Goal: Information Seeking & Learning: Compare options

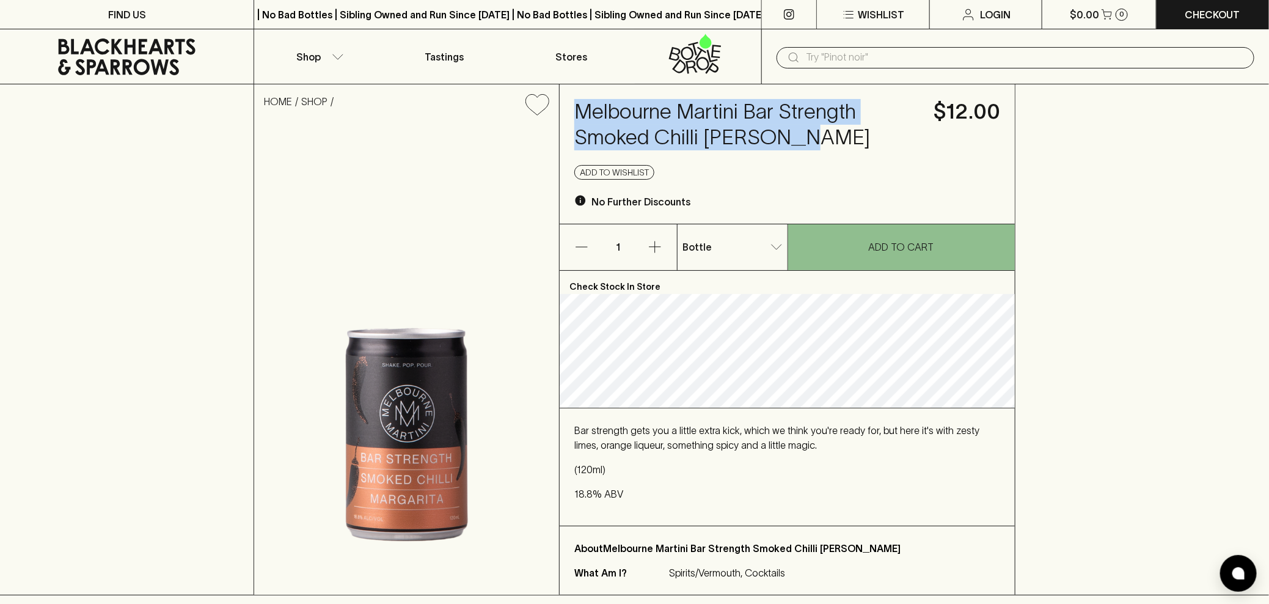
drag, startPoint x: 790, startPoint y: 134, endPoint x: 564, endPoint y: 107, distance: 227.7
click at [564, 107] on div "Melbourne Martini Bar Strength Smoked Chilli Margarita $12.00 Add to wishlist N…" at bounding box center [787, 153] width 455 height 139
copy h4 "Melbourne Martini Bar Strength Smoked Chilli Margarita"
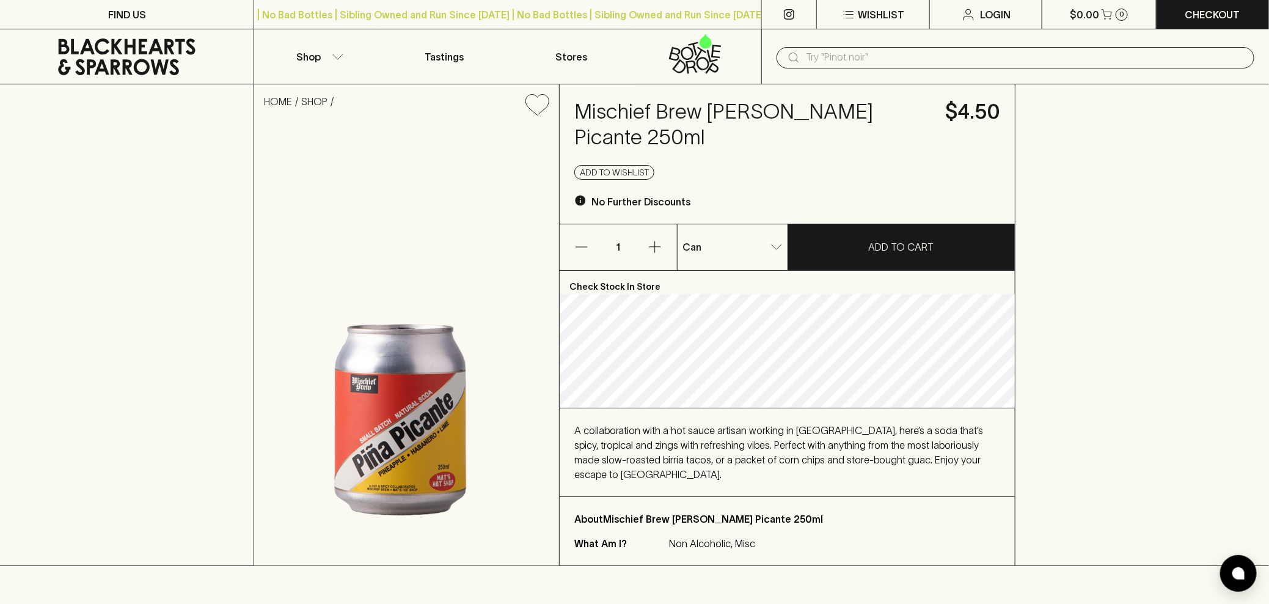
click at [575, 111] on h4 "Mischief Brew Pina Picante 250ml" at bounding box center [752, 124] width 356 height 51
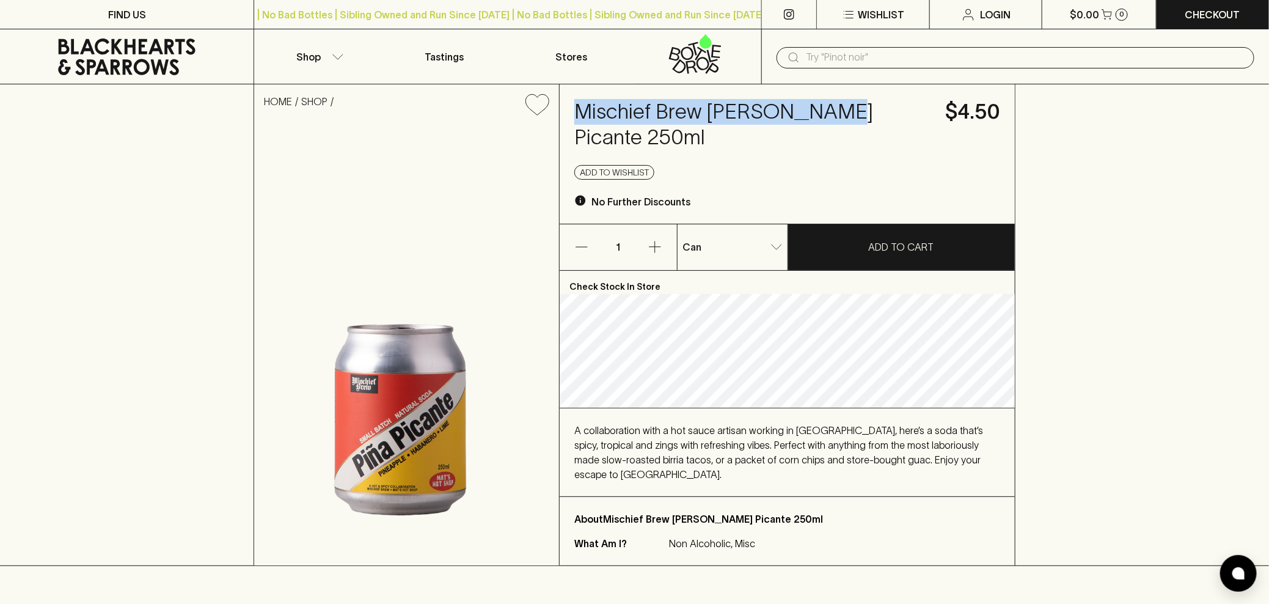
drag, startPoint x: 575, startPoint y: 111, endPoint x: 813, endPoint y: 105, distance: 238.3
click at [813, 105] on h4 "Mischief Brew Pina Picante 250ml" at bounding box center [752, 124] width 356 height 51
copy h4 "Mischief Brew Pina Picante"
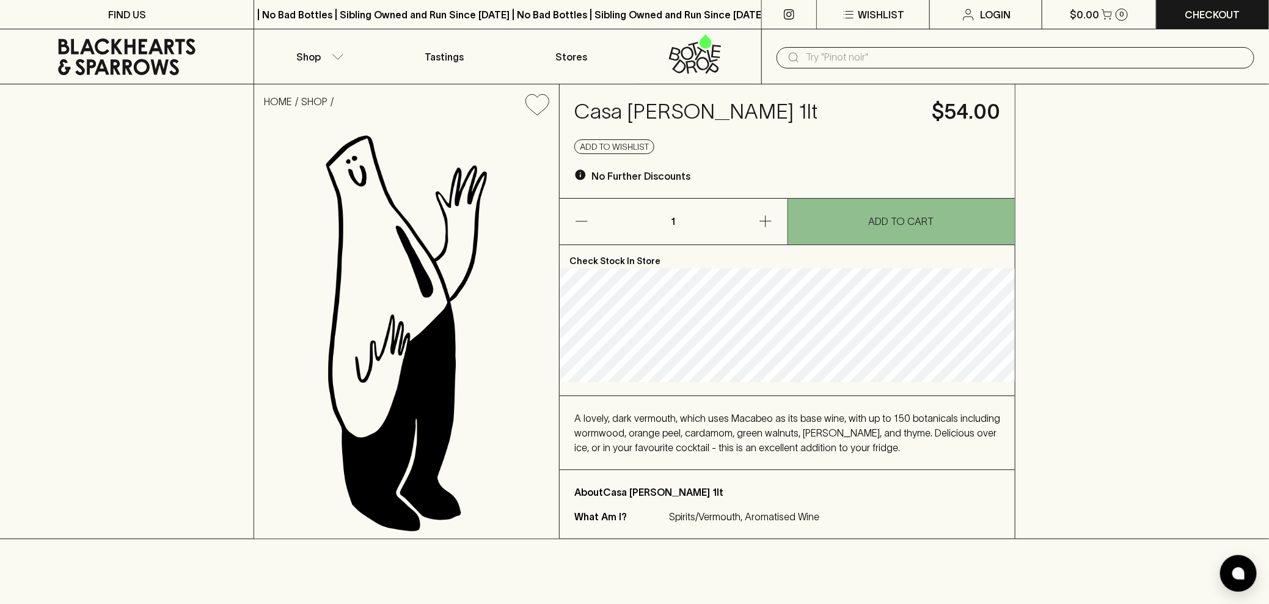
drag, startPoint x: 811, startPoint y: 112, endPoint x: 567, endPoint y: 92, distance: 244.6
click at [567, 92] on div "Casa [PERSON_NAME] 1lt $54.00 Add to wishlist No Further Discounts" at bounding box center [787, 141] width 455 height 114
copy h4 "Casa Mariol Vermut Negre"
click at [910, 54] on input "text" at bounding box center [1025, 58] width 439 height 20
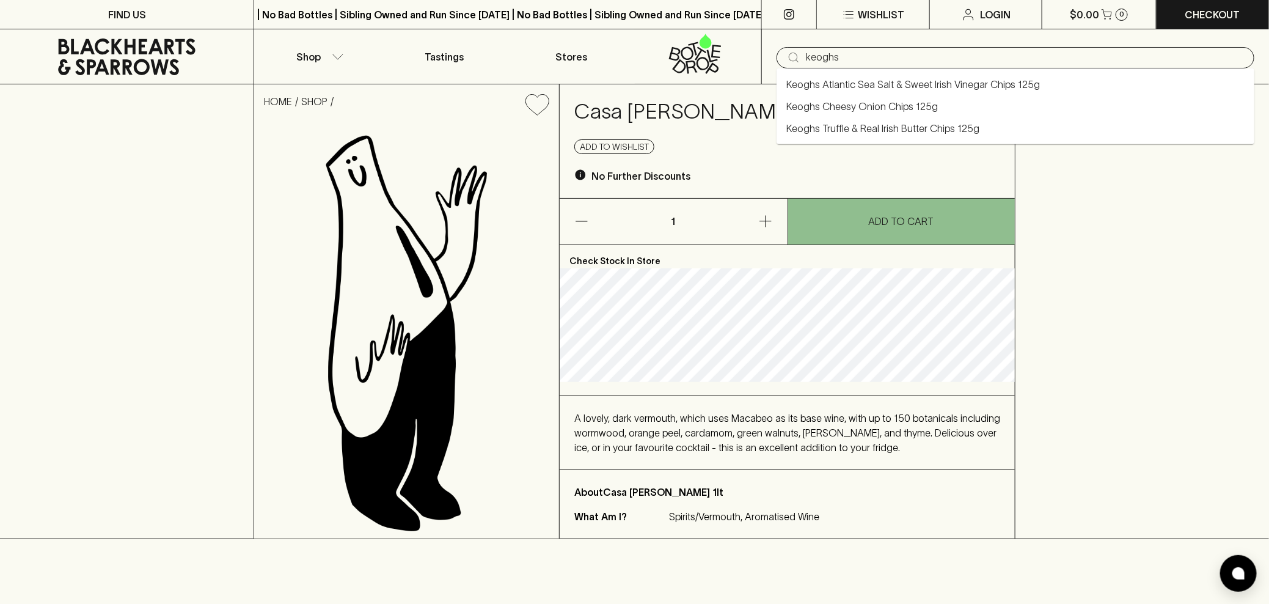
click at [931, 131] on link "Keoghs Truffle & Real Irish Butter Chips 125g" at bounding box center [882, 128] width 193 height 15
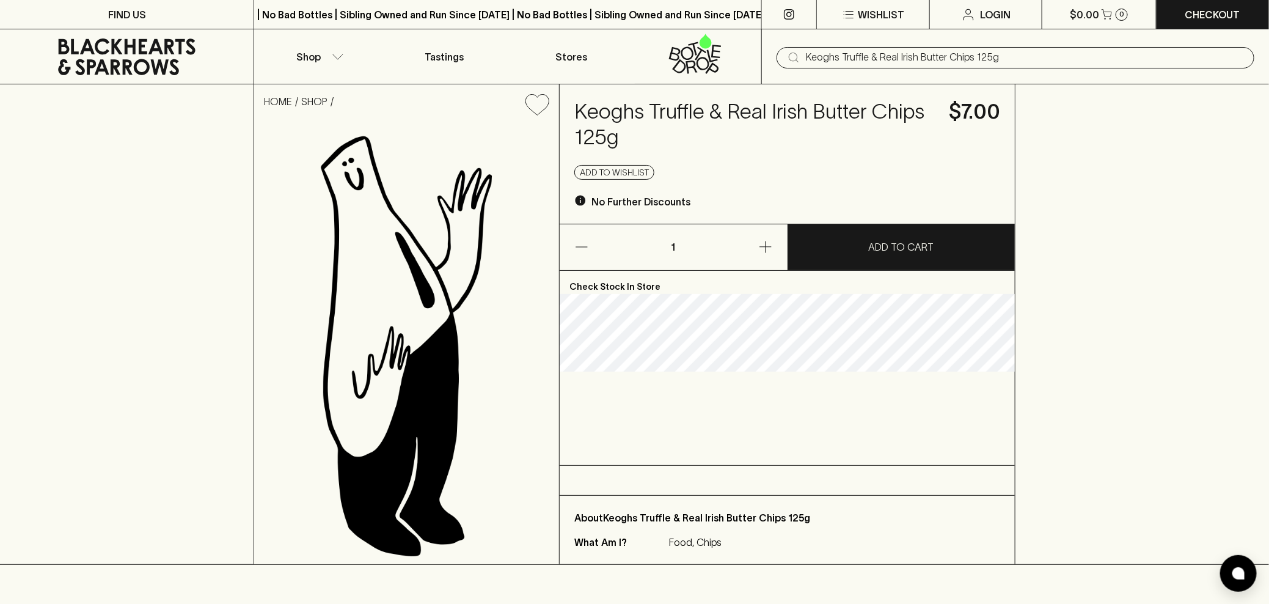
type input "Keoghs Truffle & Real Irish Butter Chips 125g"
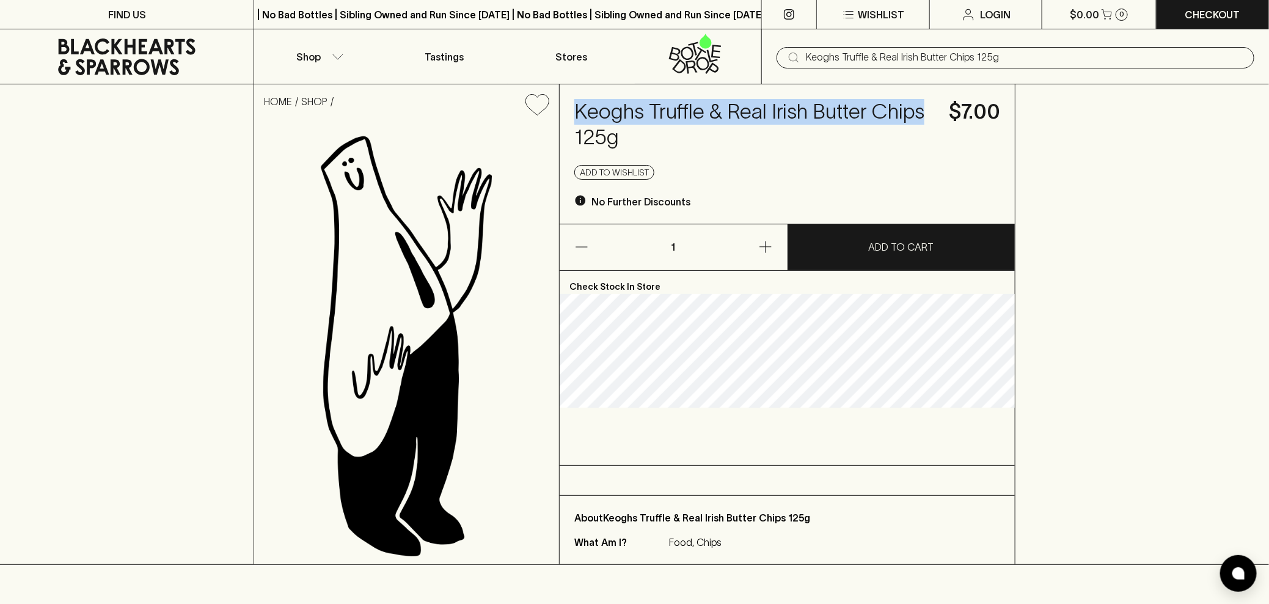
drag, startPoint x: 575, startPoint y: 113, endPoint x: 921, endPoint y: 106, distance: 345.8
click at [921, 106] on h4 "Keoghs Truffle & Real Irish Butter Chips 125g" at bounding box center [754, 124] width 360 height 51
copy h4 "Keoghs Truffle & Real Irish Butter Chips"
click at [316, 56] on p "Shop" at bounding box center [308, 56] width 24 height 15
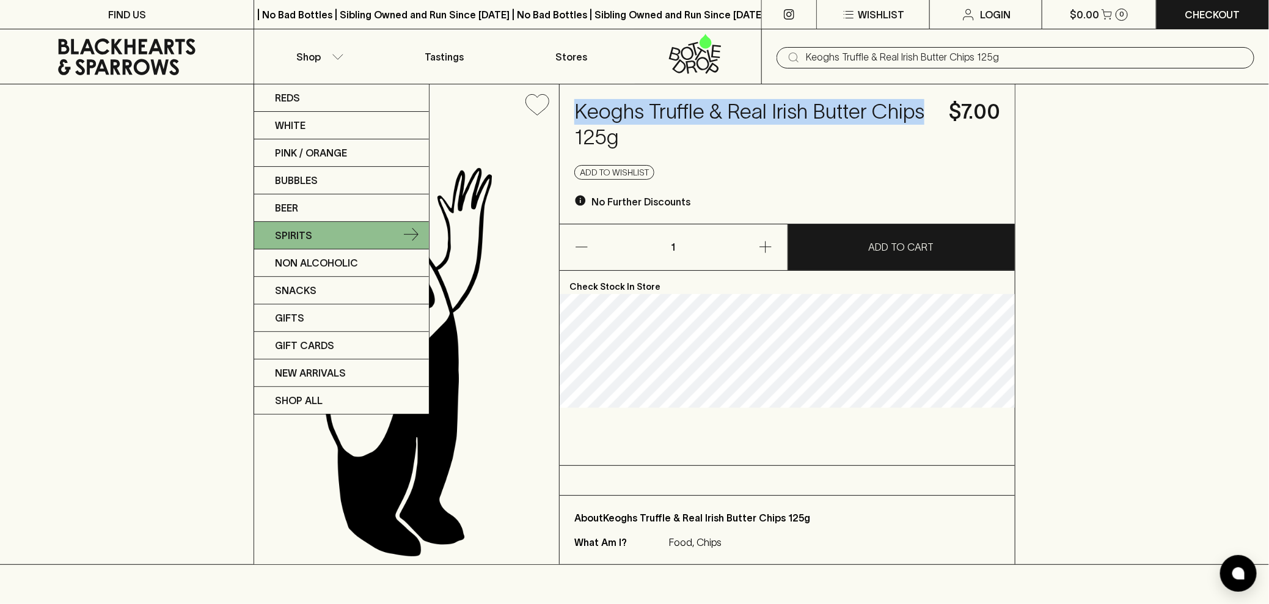
click at [329, 232] on link "Spirits" at bounding box center [341, 235] width 175 height 27
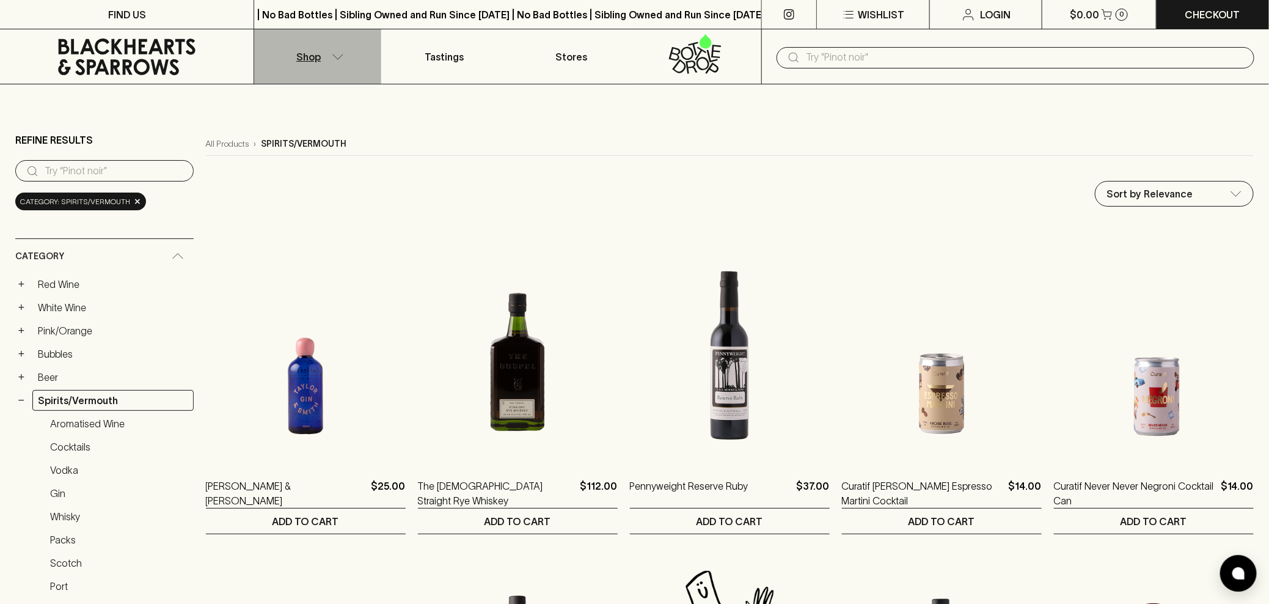
click at [302, 54] on p "Shop" at bounding box center [308, 56] width 24 height 15
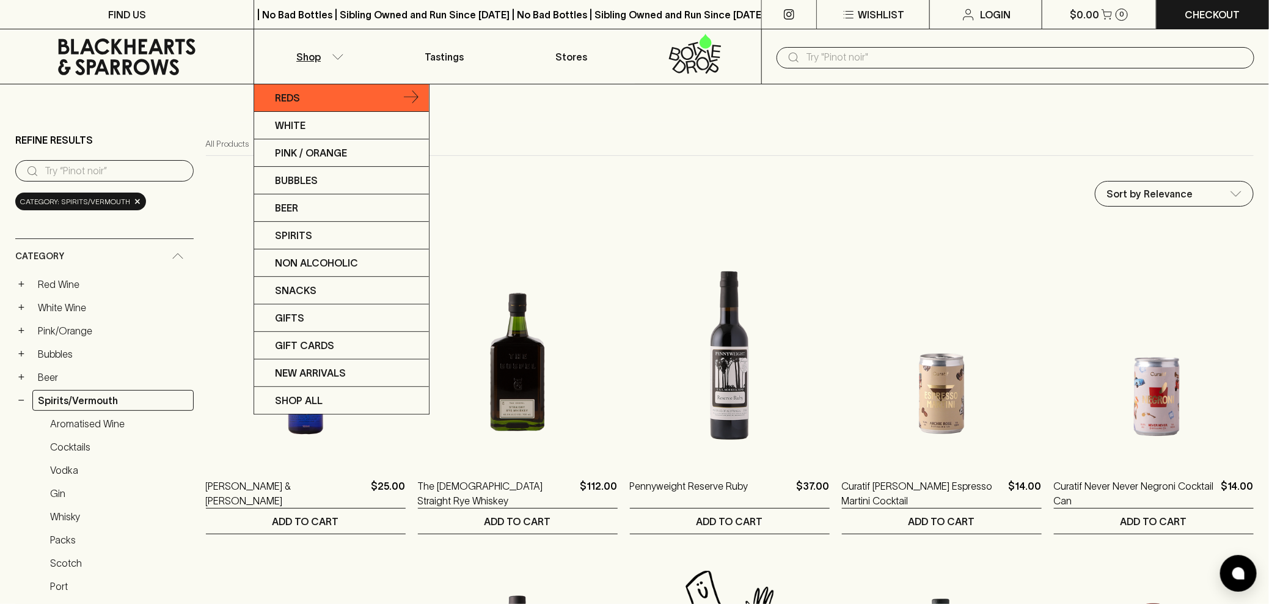
click at [308, 98] on link "Reds" at bounding box center [341, 97] width 175 height 27
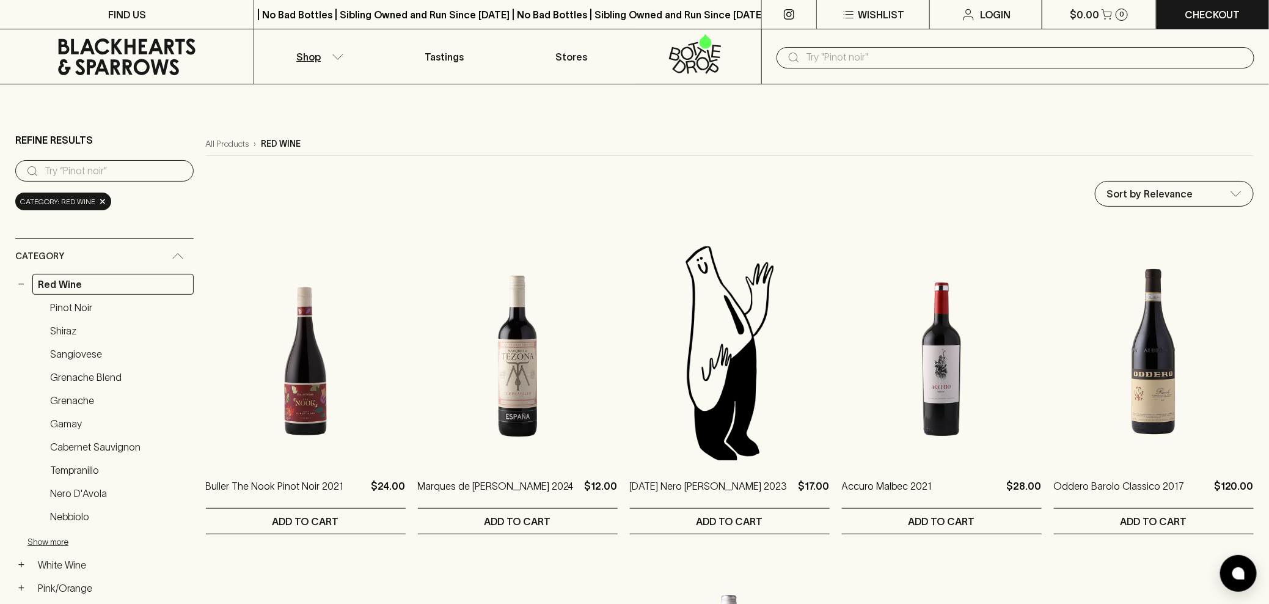
click at [338, 57] on icon "button" at bounding box center [338, 57] width 12 height 6
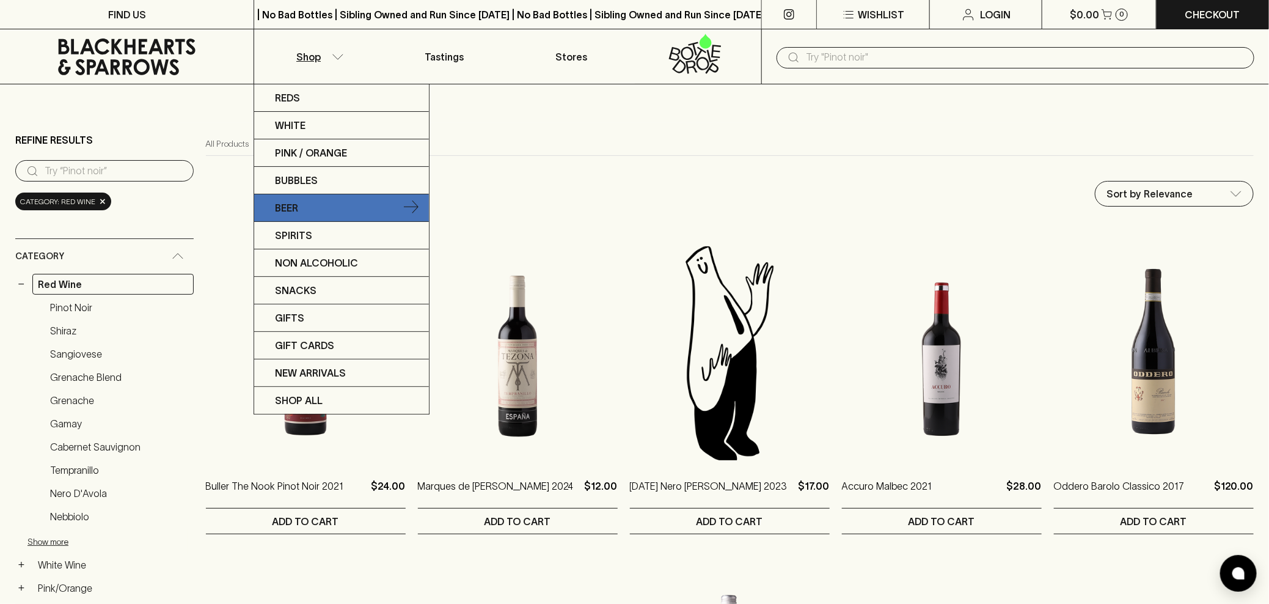
click at [316, 205] on link "Beer" at bounding box center [341, 207] width 175 height 27
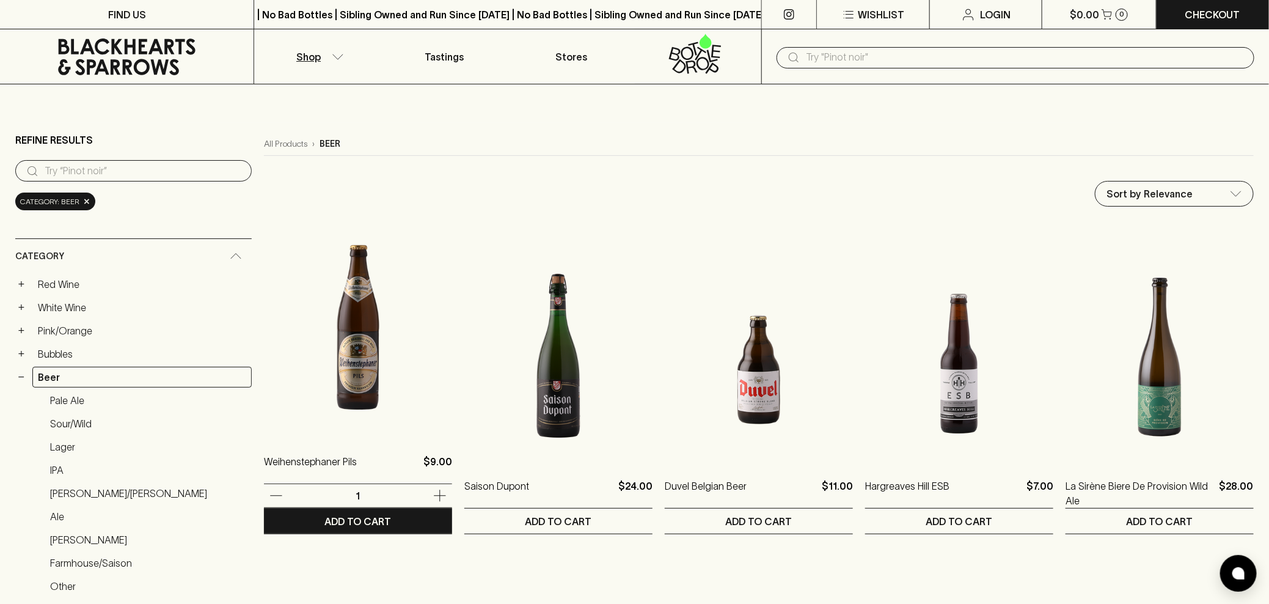
click at [302, 360] on img at bounding box center [358, 329] width 188 height 214
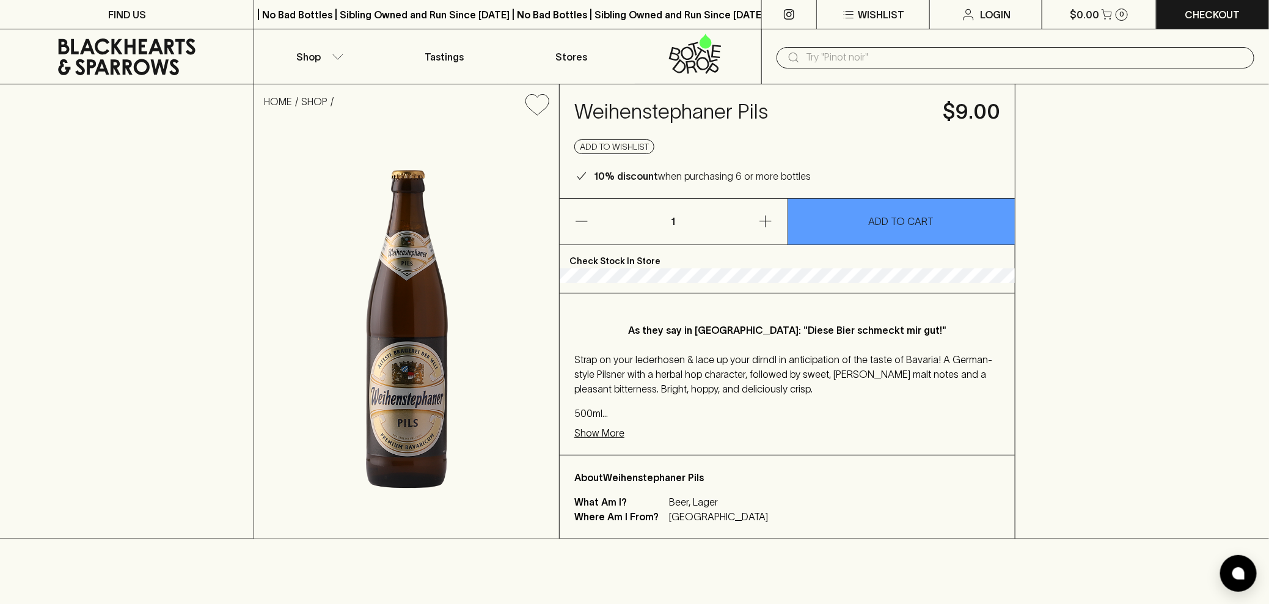
click at [299, 348] on img at bounding box center [406, 331] width 305 height 413
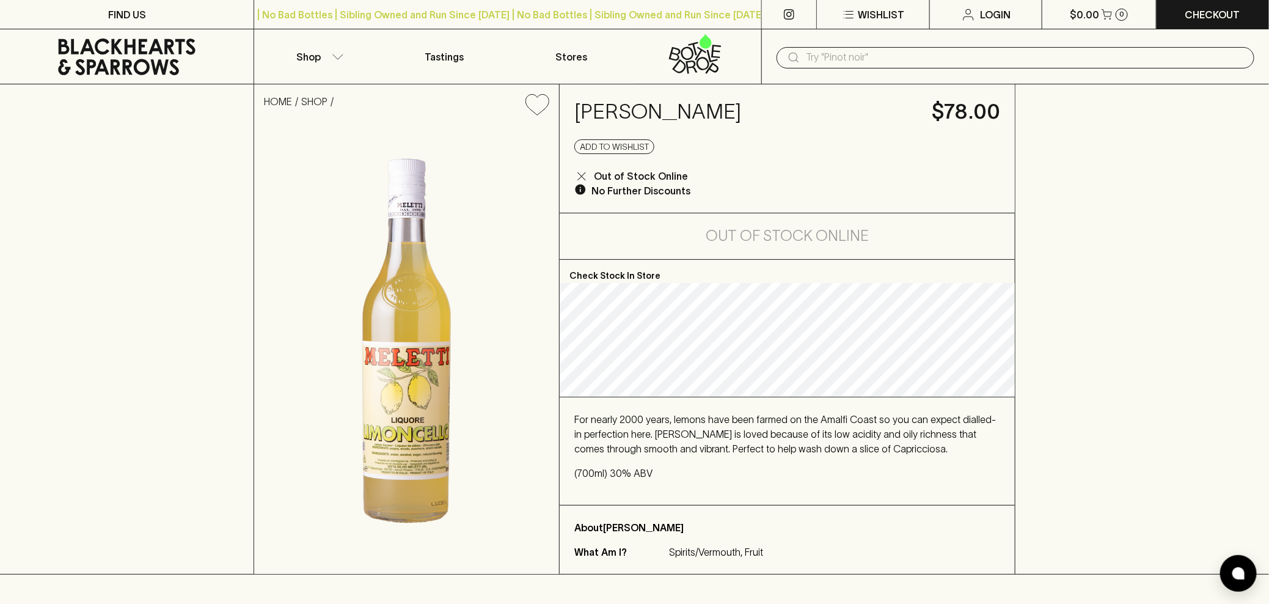
click at [716, 120] on h4 "Meletti Limoncello" at bounding box center [745, 112] width 343 height 26
copy h4 "Meletti Limoncello"
click at [332, 60] on button "Shop" at bounding box center [317, 56] width 126 height 54
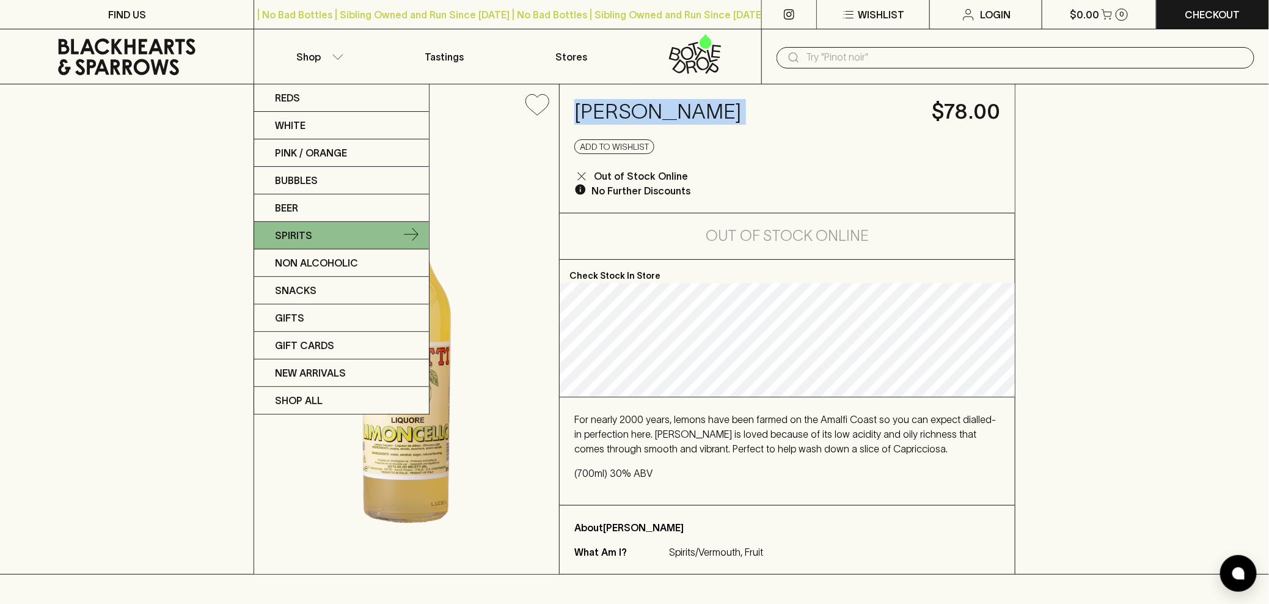
click at [317, 232] on link "Spirits" at bounding box center [341, 235] width 175 height 27
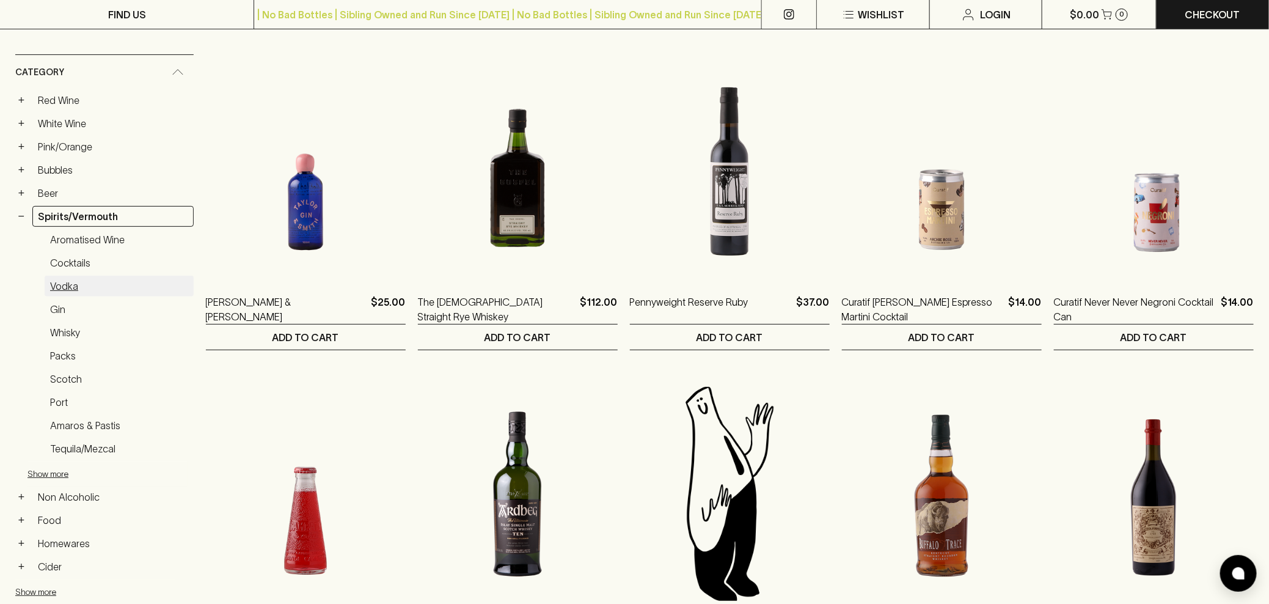
scroll to position [189, 0]
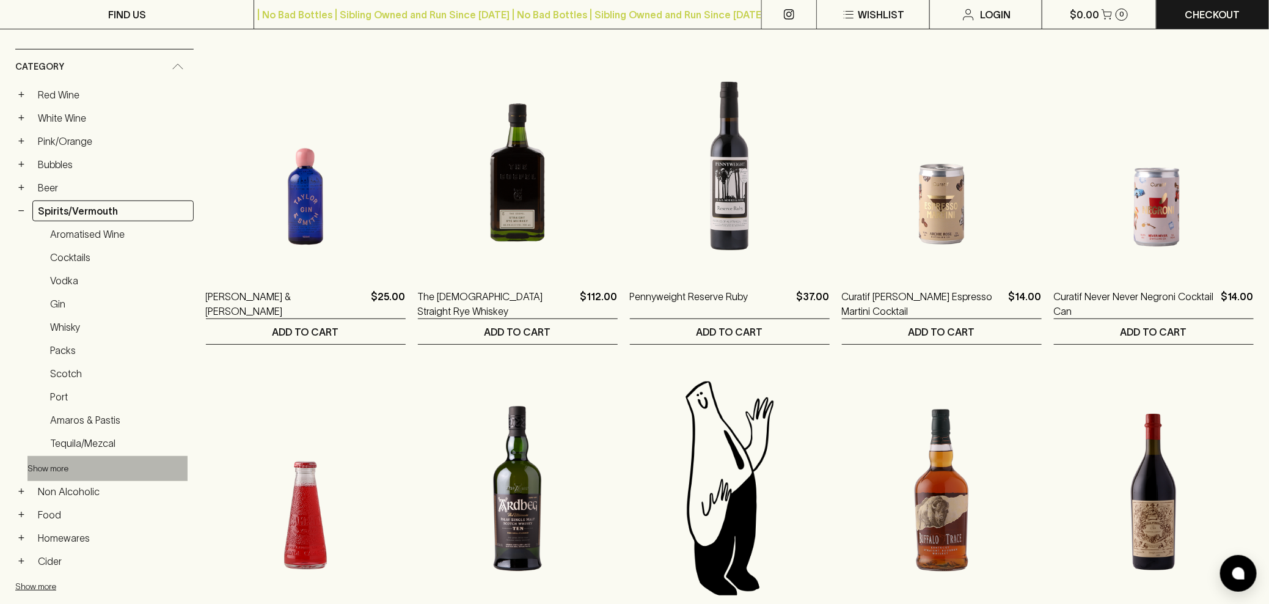
click at [62, 461] on button "Show more" at bounding box center [107, 468] width 160 height 25
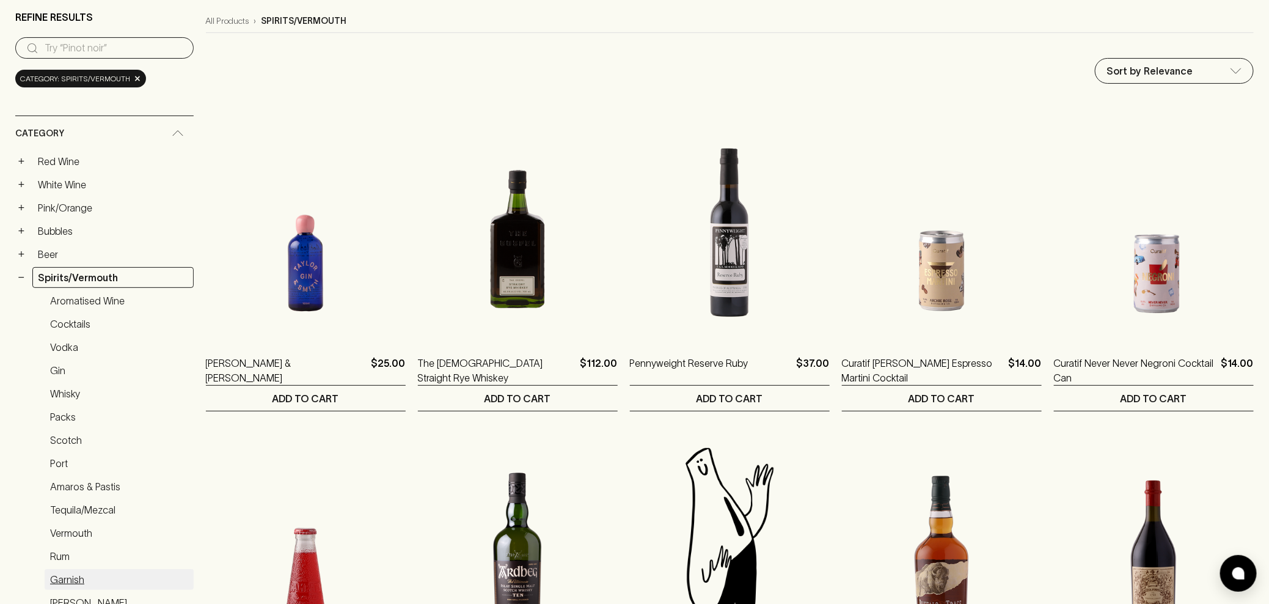
scroll to position [0, 0]
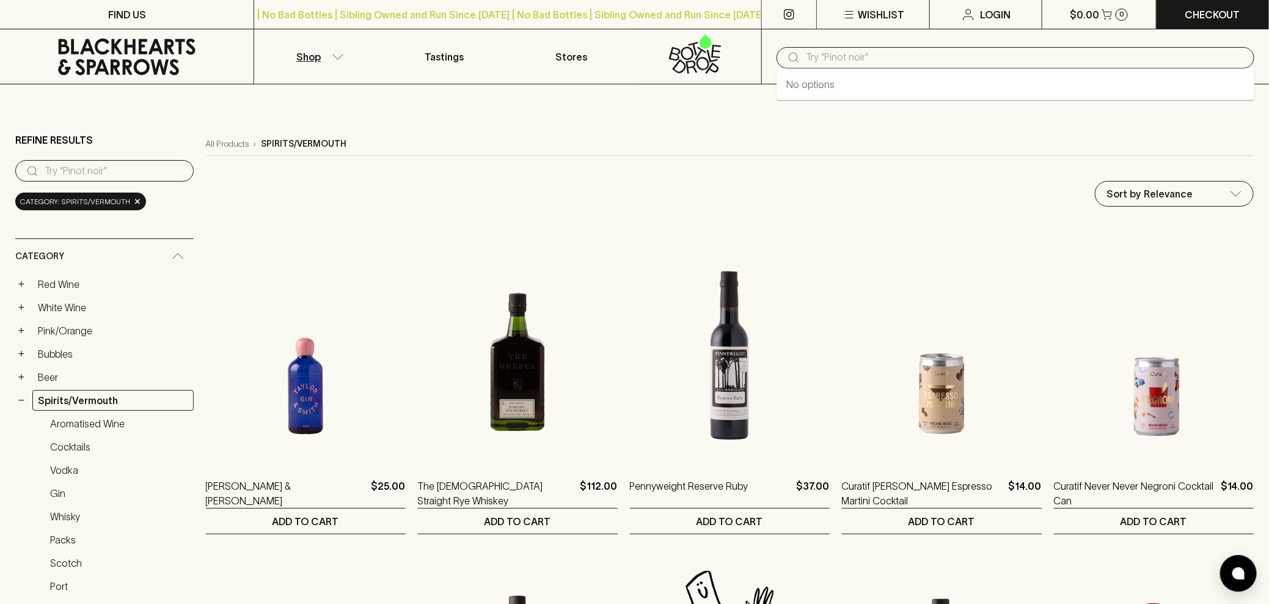
click at [999, 53] on input "text" at bounding box center [1025, 58] width 439 height 20
type input "sake"
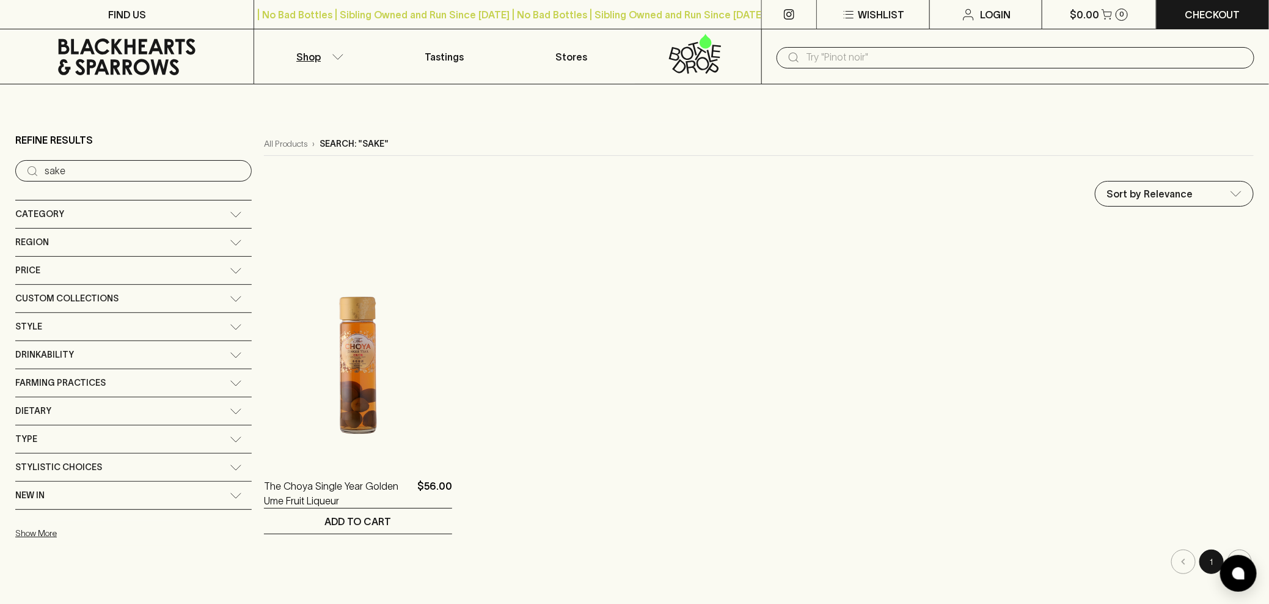
click at [334, 65] on button "Shop" at bounding box center [317, 56] width 126 height 54
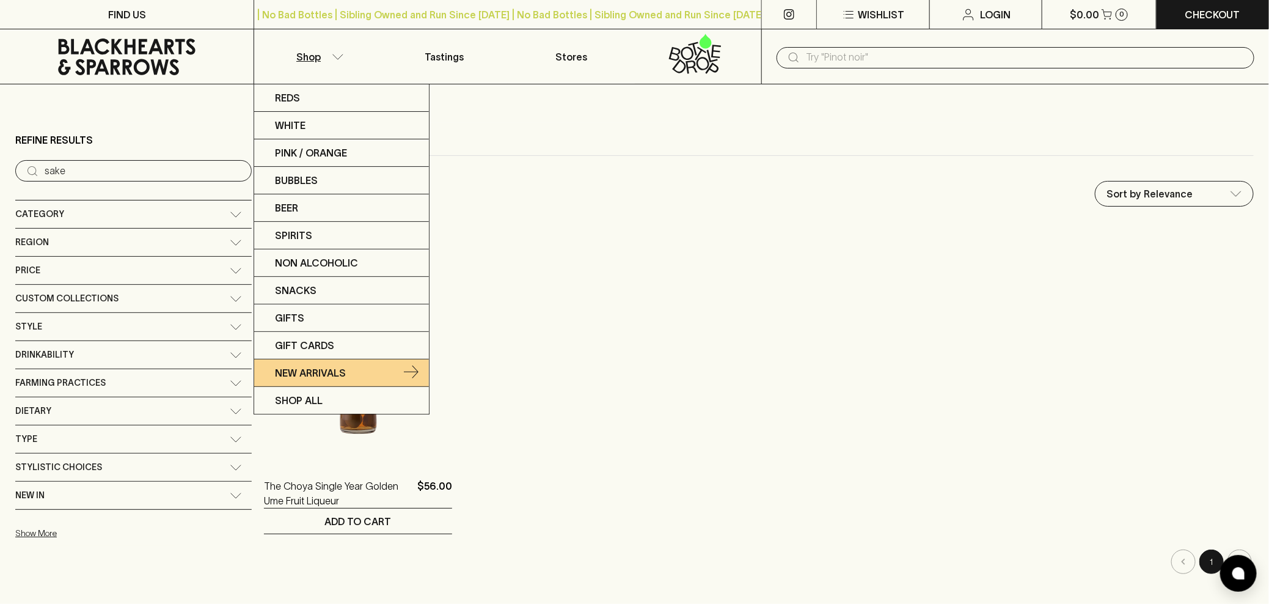
click at [300, 374] on p "New Arrivals" at bounding box center [310, 372] width 71 height 15
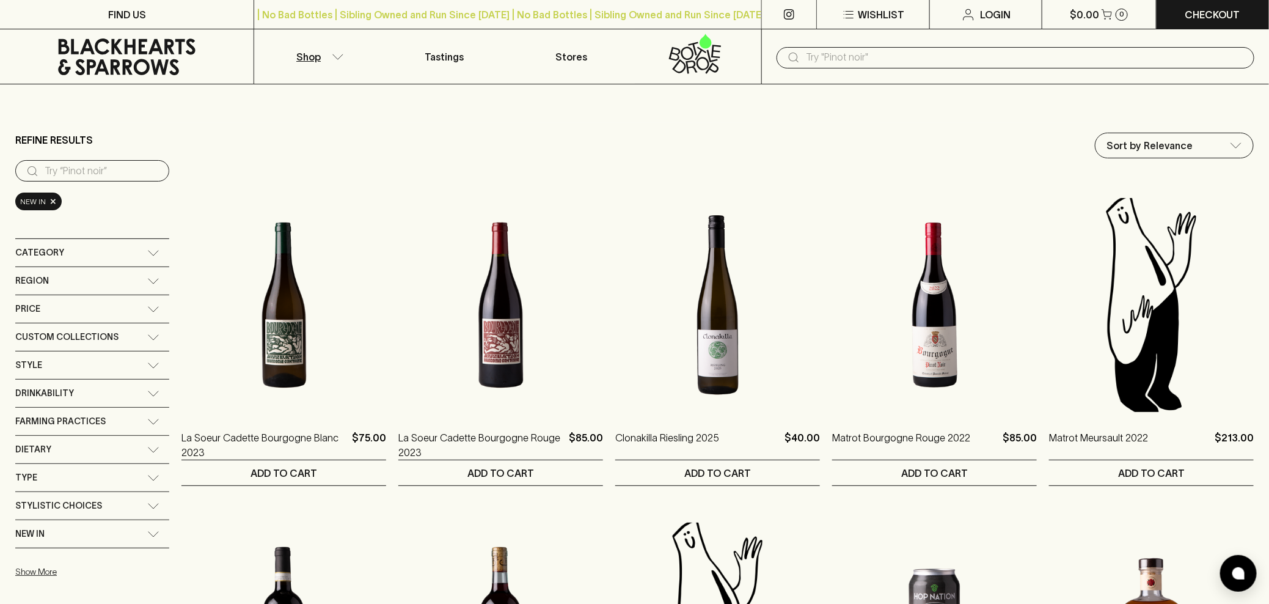
click at [872, 56] on input "text" at bounding box center [1025, 58] width 439 height 20
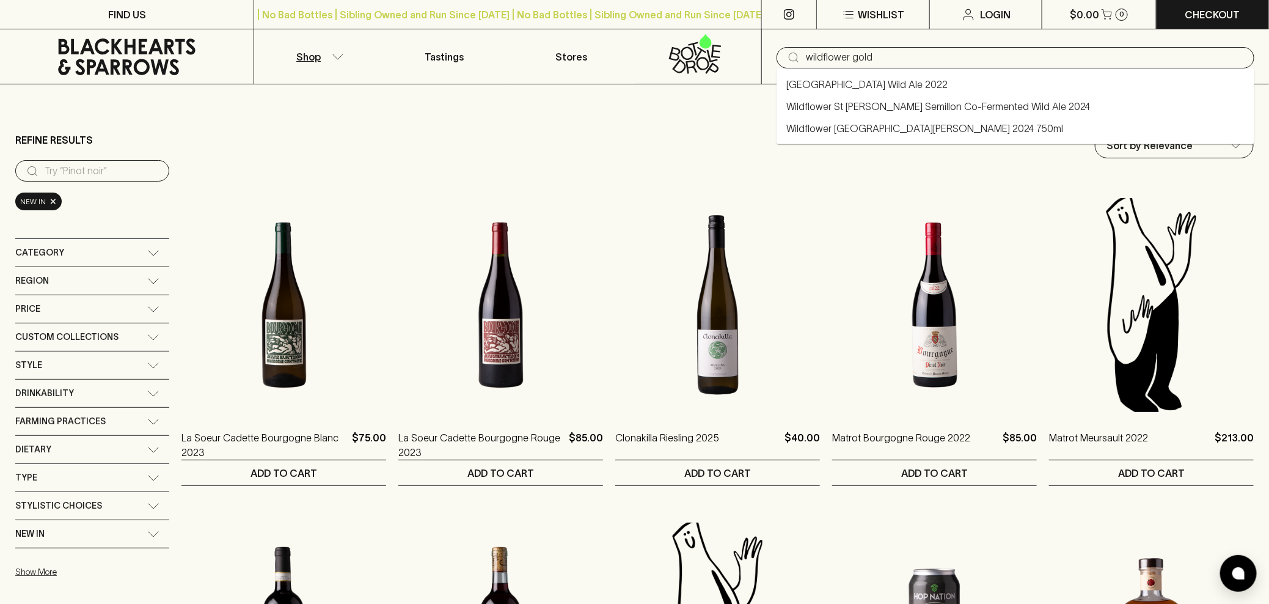
type input "wildflower gold"
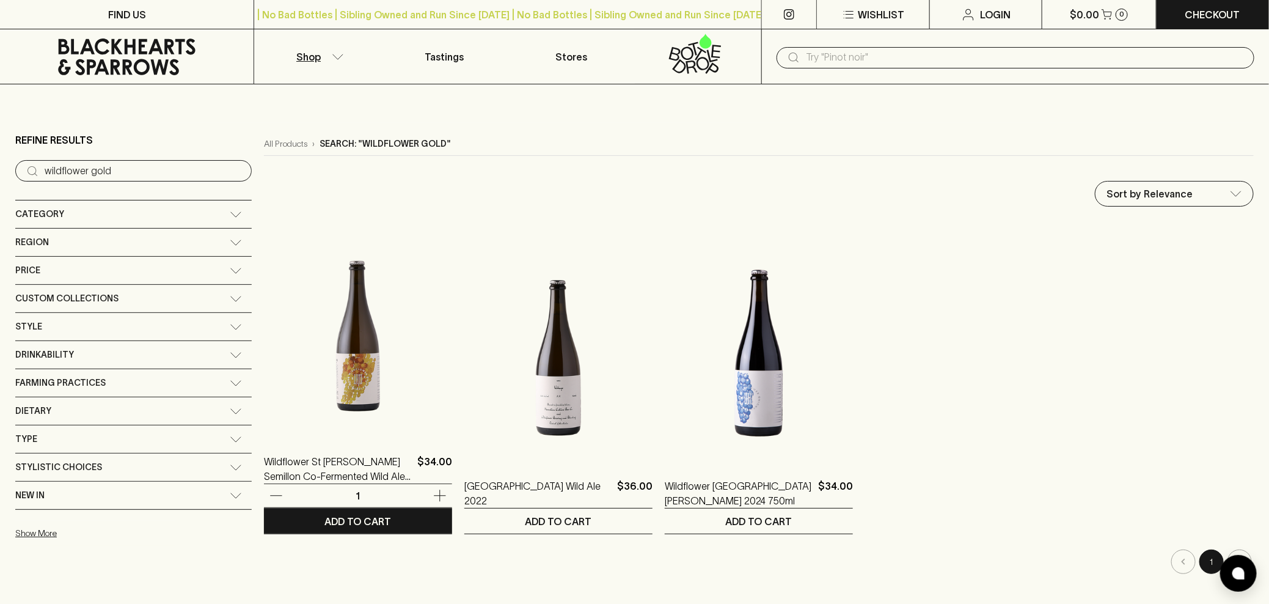
click at [264, 321] on img at bounding box center [358, 329] width 188 height 214
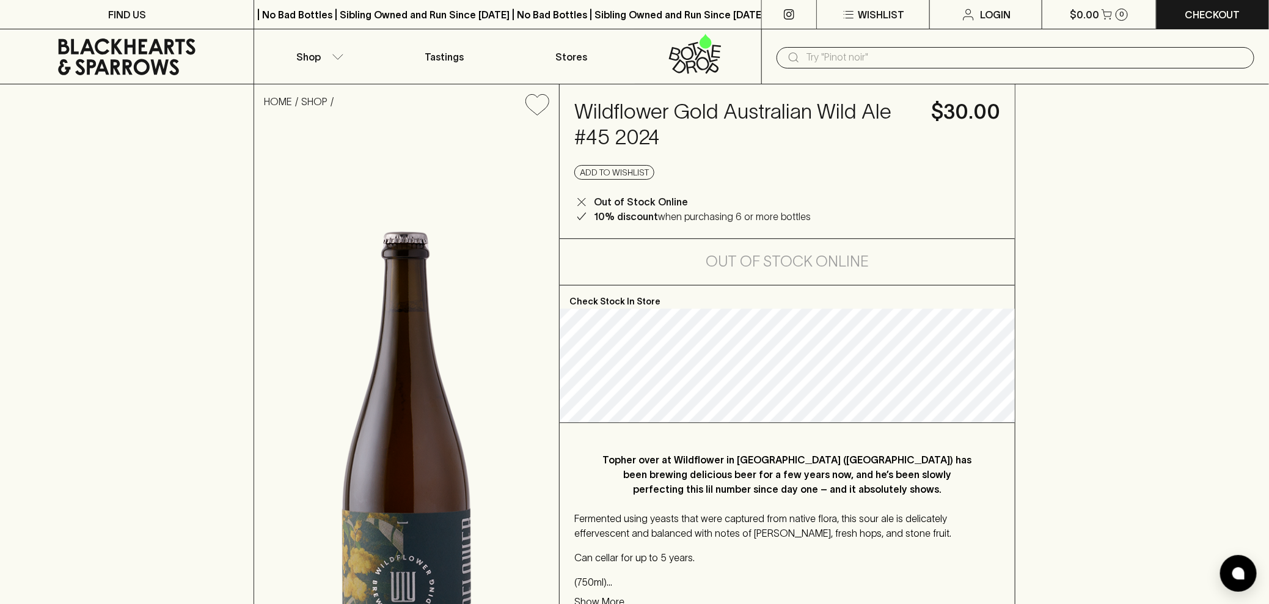
click at [858, 54] on input "text" at bounding box center [1025, 58] width 439 height 20
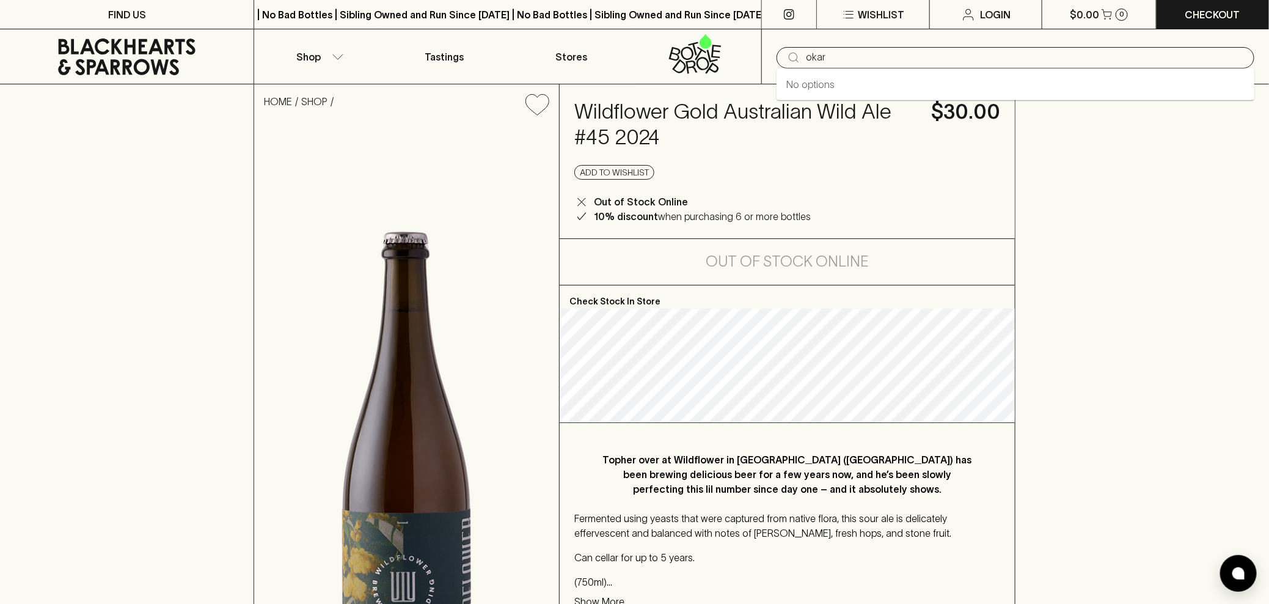
type input "okar"
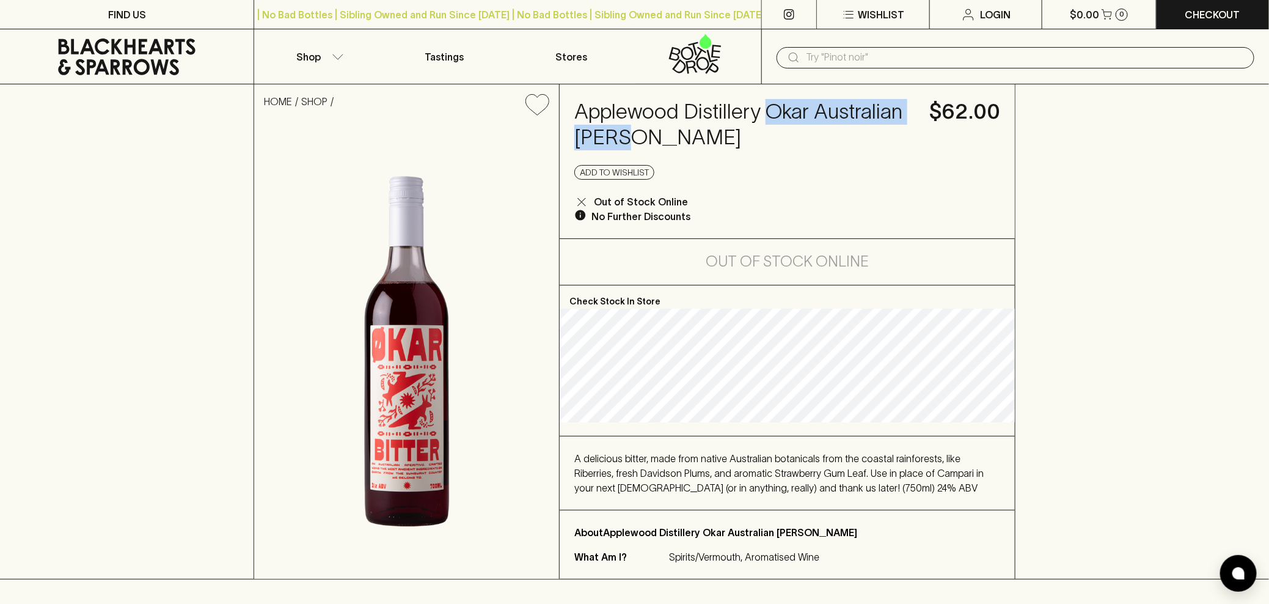
drag, startPoint x: 647, startPoint y: 135, endPoint x: 770, endPoint y: 105, distance: 126.4
click at [770, 105] on h4 "Applewood Distillery Okar Australian [PERSON_NAME]" at bounding box center [744, 124] width 340 height 51
copy h4 "Okar Australian [PERSON_NAME]"
click at [327, 63] on button "Shop" at bounding box center [317, 56] width 126 height 54
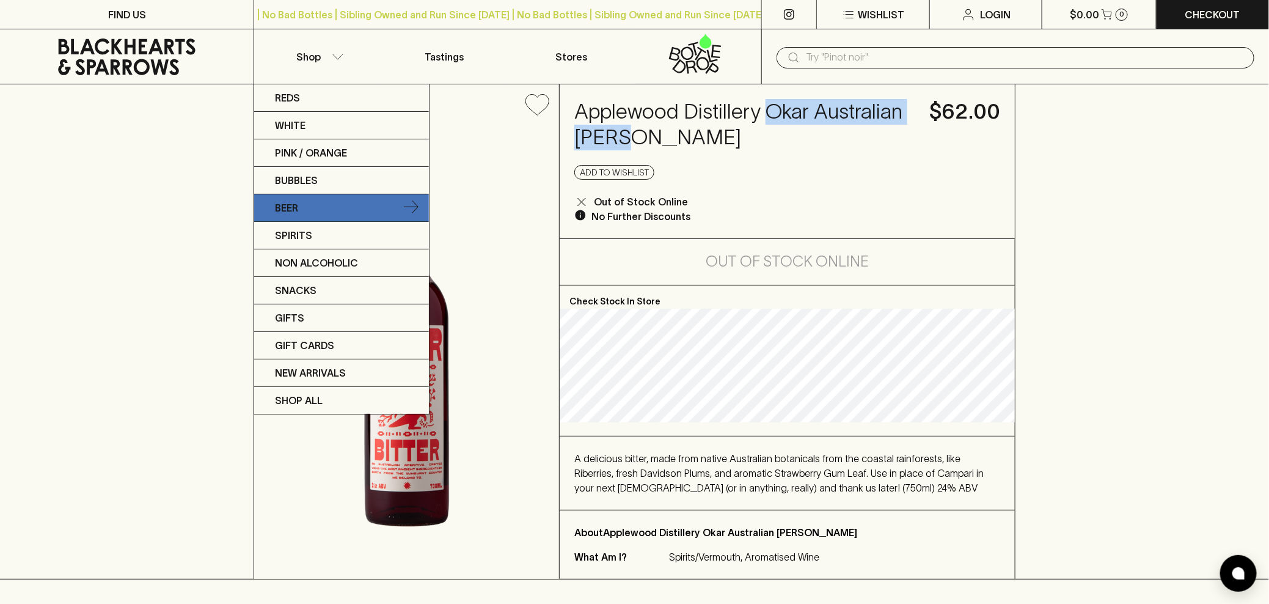
click at [305, 202] on link "Beer" at bounding box center [341, 207] width 175 height 27
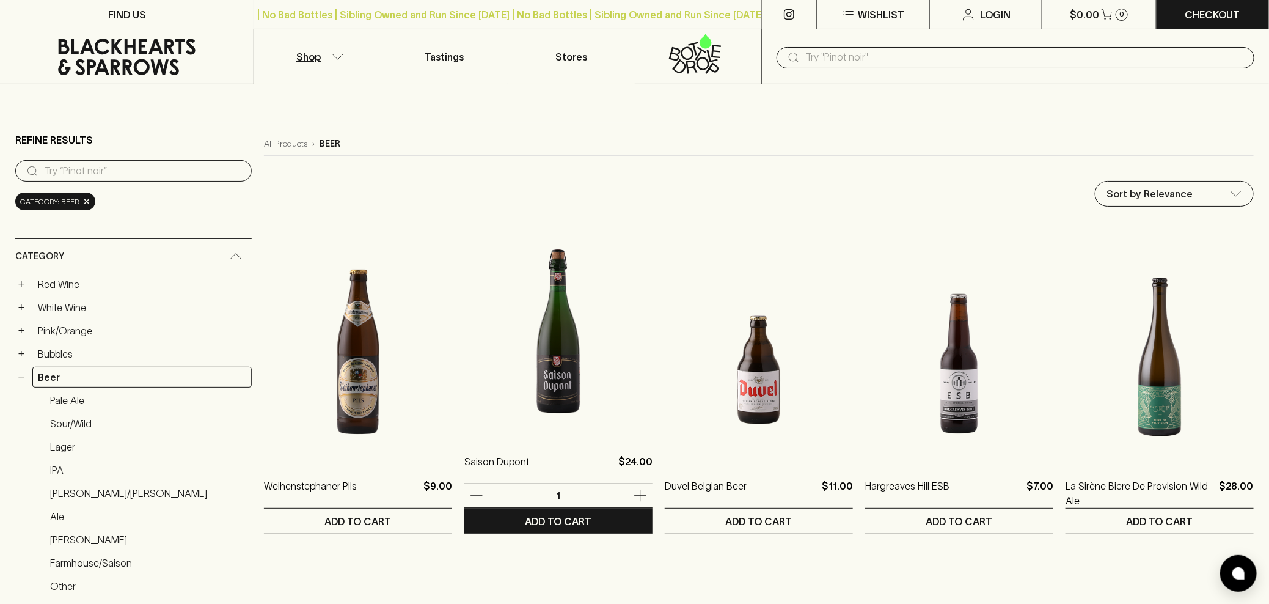
click at [515, 323] on img at bounding box center [558, 329] width 188 height 214
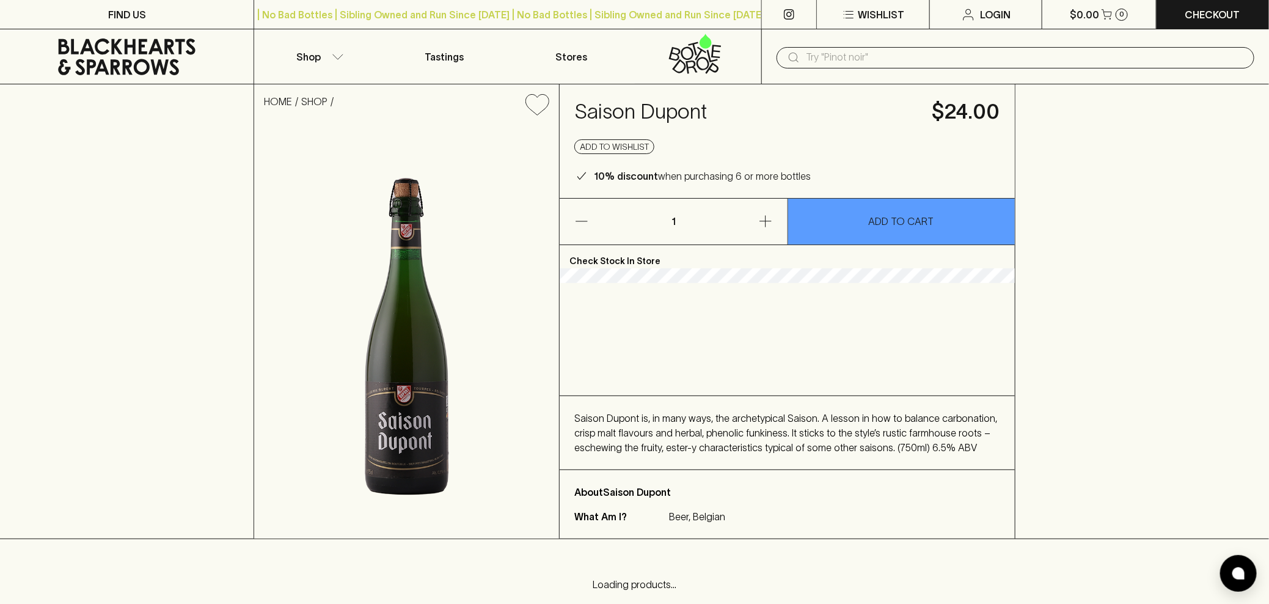
click at [515, 323] on img at bounding box center [406, 331] width 305 height 413
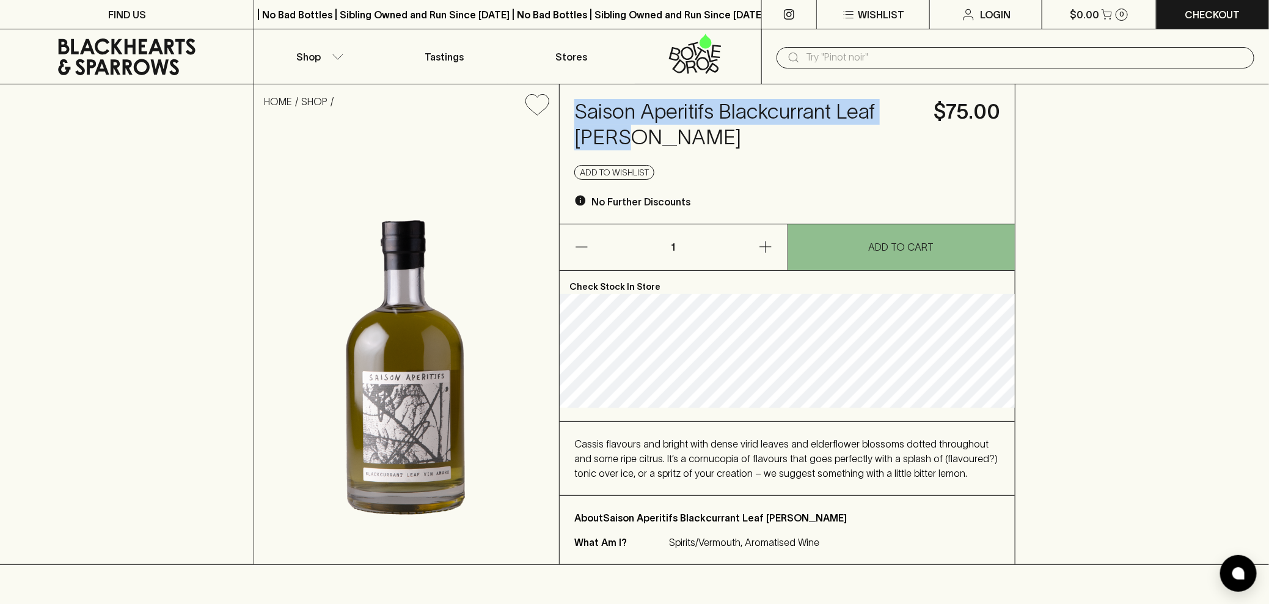
drag, startPoint x: 579, startPoint y: 109, endPoint x: 635, endPoint y: 135, distance: 61.8
click at [635, 135] on h4 "Saison Aperitifs Blackcurrant Leaf [PERSON_NAME]" at bounding box center [746, 124] width 345 height 51
copy h4 "Saison Aperitifs Blackcurrant Leaf [PERSON_NAME]"
